Goal: Navigation & Orientation: Find specific page/section

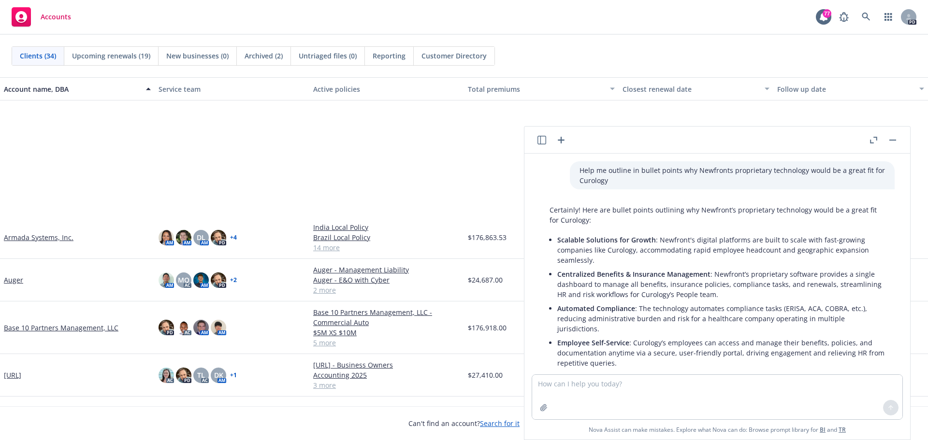
scroll to position [160, 0]
